Goal: Use online tool/utility: Utilize a website feature to perform a specific function

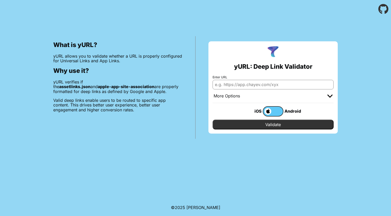
click at [233, 86] on input "Enter URL" at bounding box center [273, 84] width 121 height 9
paste input "[URL][DOMAIN_NAME]"
type input "http://mixr.co.uk/hello?utm_source=newsletter&utm_medium=email&utm_campaign=198…"
click at [278, 110] on label at bounding box center [273, 111] width 21 height 10
click at [0, 0] on input "checkbox" at bounding box center [0, 0] width 0 height 0
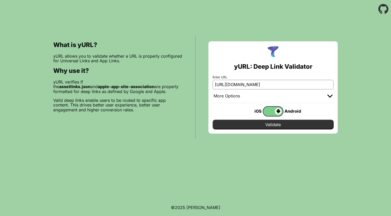
click at [270, 110] on span at bounding box center [272, 111] width 18 height 7
click at [0, 0] on input "checkbox" at bounding box center [0, 0] width 0 height 0
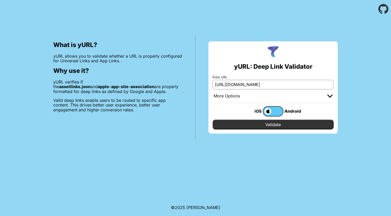
click at [273, 126] on input "Validate" at bounding box center [273, 125] width 121 height 10
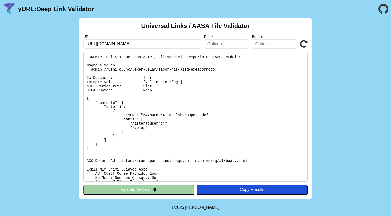
click at [236, 102] on pre at bounding box center [195, 117] width 224 height 130
click at [94, 42] on input "http://mixr.co.uk/hello?utm_source=newsletter&utm_medium=email&utm_campaign=198…" at bounding box center [142, 43] width 118 height 9
type input "https://mixr.co.uk/hello?utm_source=newsletter&utm_medium=email&utm_campaign=19…"
click button "Validate" at bounding box center [0, 0] width 0 height 0
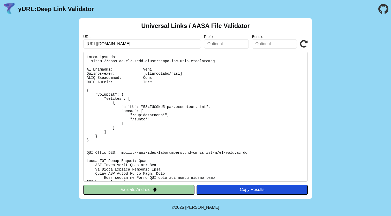
click at [158, 45] on input "https://mixr.co.uk/hello?utm_source=newsletter&utm_medium=email&utm_campaign=19…" at bounding box center [142, 43] width 118 height 9
paste input "https://mixr.co.uk/hello?utm_source=newsletter&utm_medium=email&utm_campaign=19…"
type input "https://mixr.co.uk/hello?utm_source=newsletter&utm_medium=email&utm_campaign=19…"
click at [173, 189] on button "Validate Android" at bounding box center [138, 190] width 111 height 10
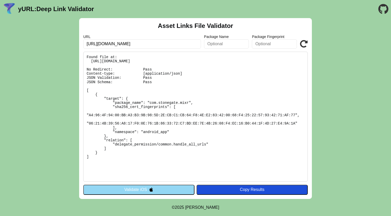
click at [173, 42] on input "https://mixr.co.uk/hello?utm_source=newsletter" at bounding box center [142, 43] width 118 height 9
paste input "https://mixr.co.uk/hello?utm_source=newsletter&utm_medium=email&utm_campaign=19…"
type input "https://mixr.co.uk/hello?utm_source=newsletter&utm_medium=email&utm_campaign=19…"
click at [147, 187] on button "Validate iOS" at bounding box center [138, 190] width 111 height 10
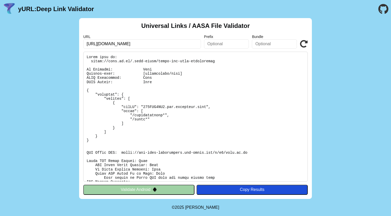
click at [179, 42] on input "[URL][DOMAIN_NAME]" at bounding box center [142, 43] width 118 height 9
paste input "[URL][DOMAIN_NAME]"
type input "[URL][DOMAIN_NAME]"
click button "Validate" at bounding box center [0, 0] width 0 height 0
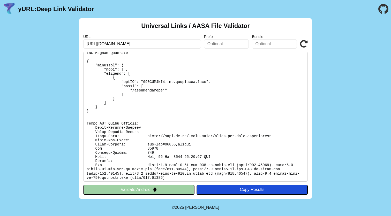
scroll to position [129, 0]
click at [165, 124] on pre at bounding box center [195, 117] width 224 height 130
click at [172, 128] on pre at bounding box center [195, 117] width 224 height 130
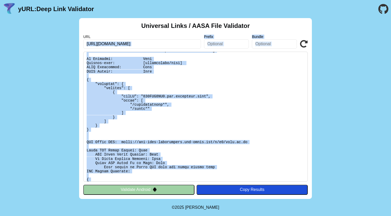
scroll to position [0, 0]
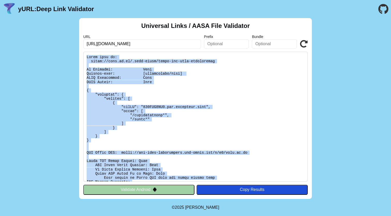
drag, startPoint x: 168, startPoint y: 176, endPoint x: 84, endPoint y: 53, distance: 148.5
click at [84, 53] on pre at bounding box center [195, 117] width 224 height 130
copy pre "Found file at: https://mixr.co.uk/.well-known/apple-app-site-association No Red…"
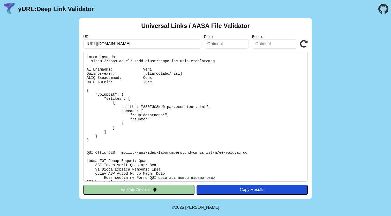
click at [176, 43] on input "[URL][DOMAIN_NAME]" at bounding box center [142, 43] width 118 height 9
click at [162, 187] on button "Validate Android" at bounding box center [138, 190] width 111 height 10
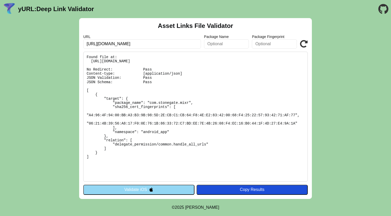
drag, startPoint x: 92, startPoint y: 159, endPoint x: 83, endPoint y: 57, distance: 102.3
click at [83, 57] on pre "Found file at: https://mixr.co.uk/.well-known/assetlinks.json No Redirect: Pass…" at bounding box center [195, 117] width 224 height 130
copy pre "Found file at: https://mixr.co.uk/.well-known/assetlinks.json No Redirect: Pass…"
click at [149, 187] on img at bounding box center [151, 189] width 4 height 4
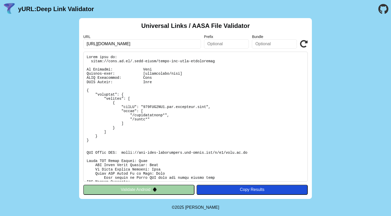
click at [149, 153] on pre at bounding box center [195, 117] width 224 height 130
copy body "yURL: Deep Link Validator Universal Links / AASA File Validator URL Prefix Bund…"
click at [173, 142] on pre at bounding box center [195, 117] width 224 height 130
